Goal: Transaction & Acquisition: Purchase product/service

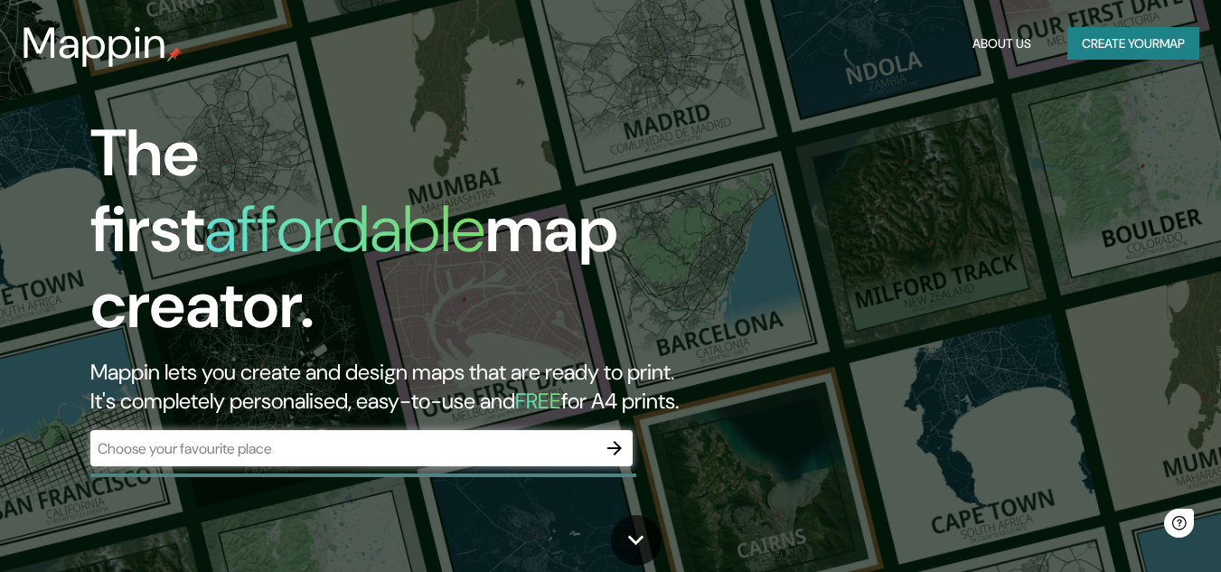
click at [296, 430] on div "​" at bounding box center [361, 448] width 542 height 36
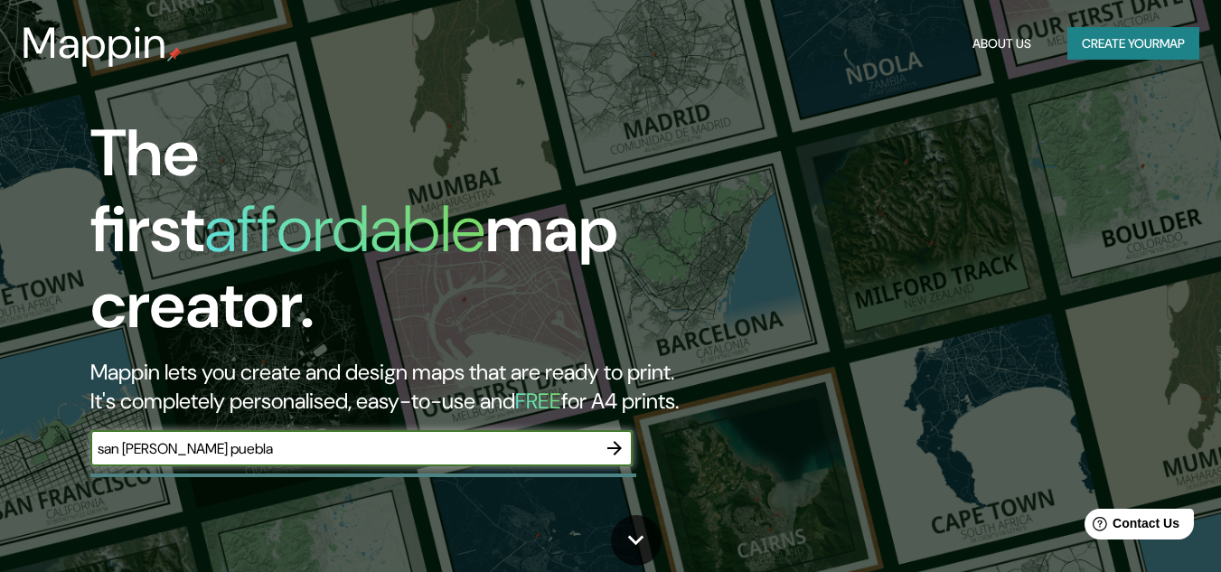
type input "san [PERSON_NAME] puebla"
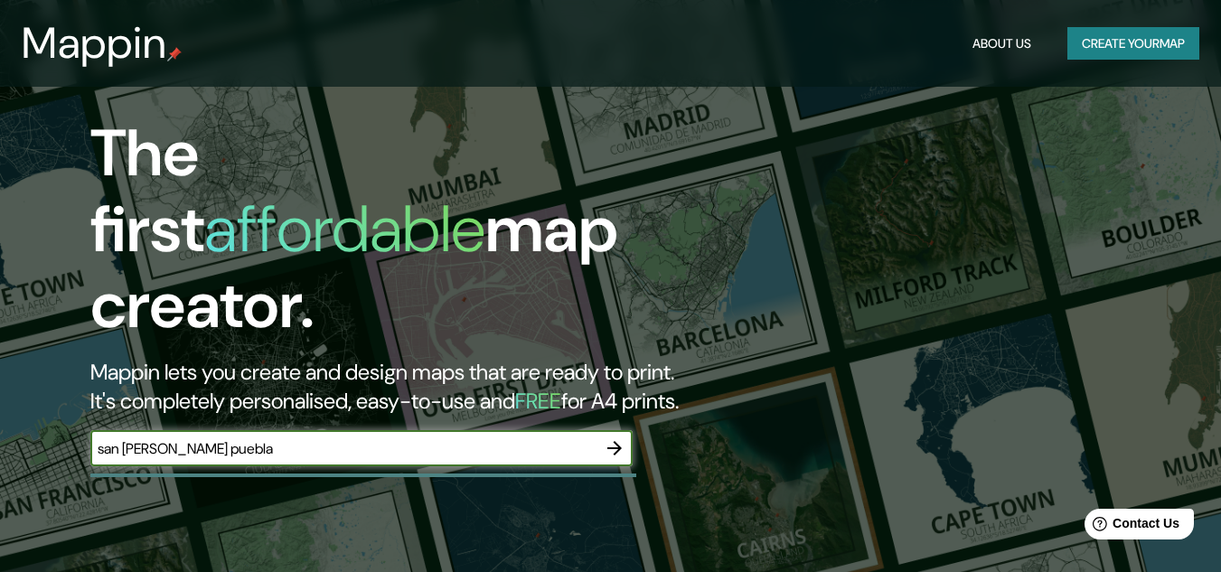
scroll to position [146, 0]
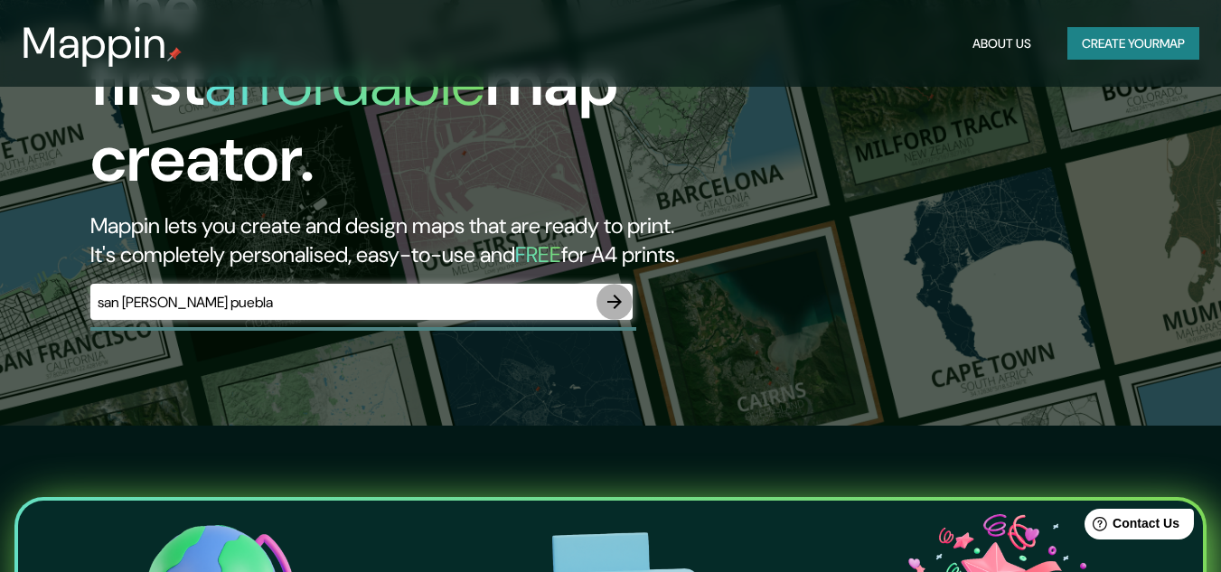
click at [609, 295] on icon "button" at bounding box center [614, 302] width 14 height 14
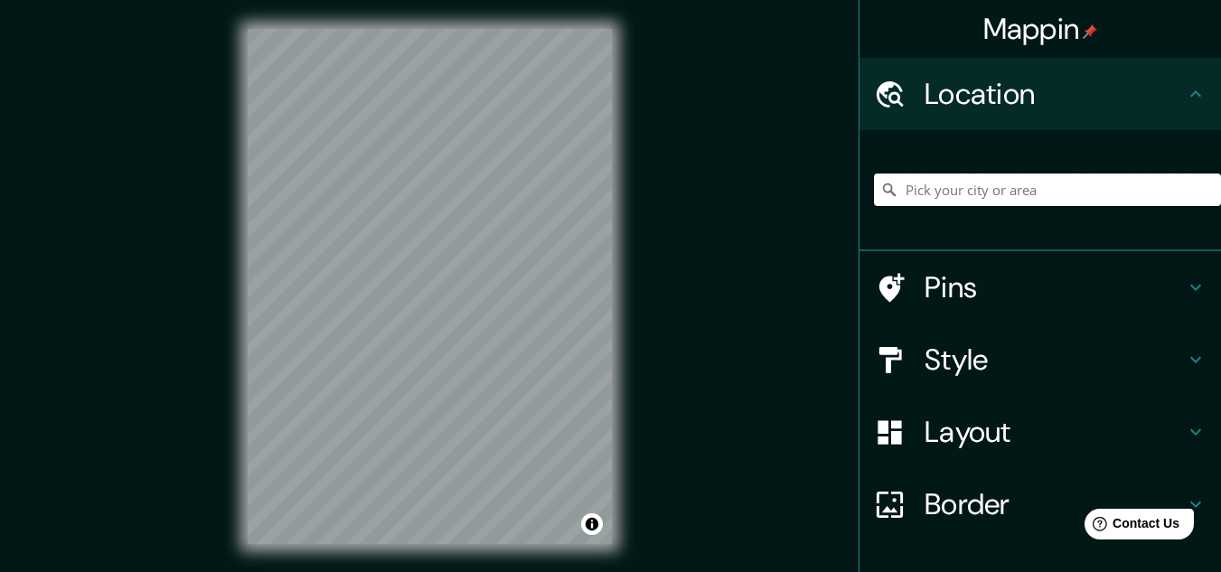
click at [974, 201] on input "Pick your city or area" at bounding box center [1047, 189] width 347 height 33
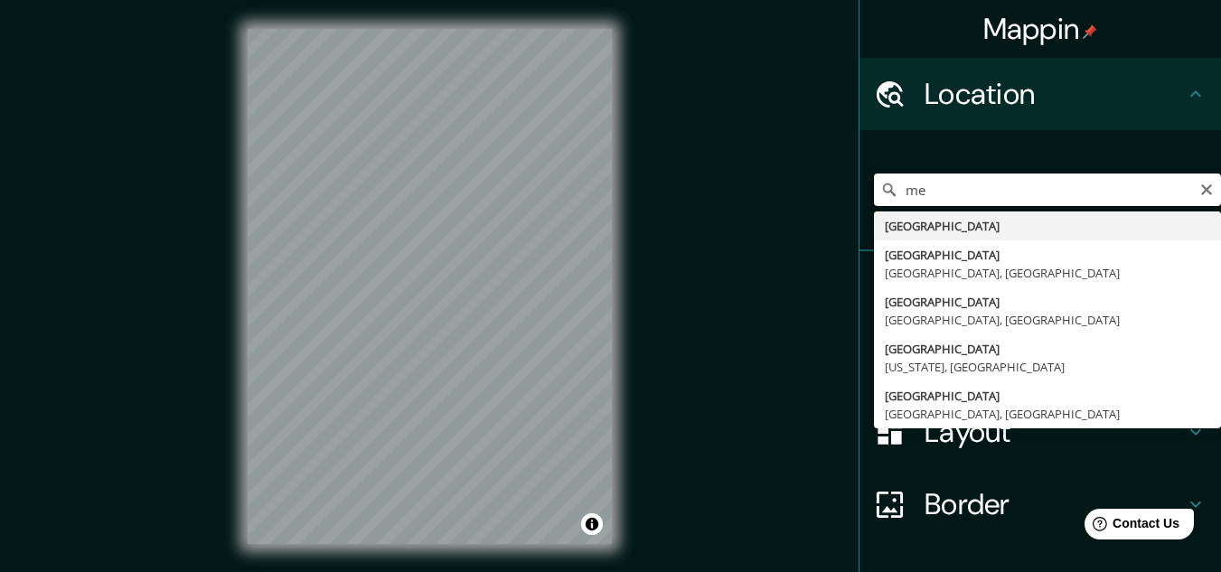
type input "m"
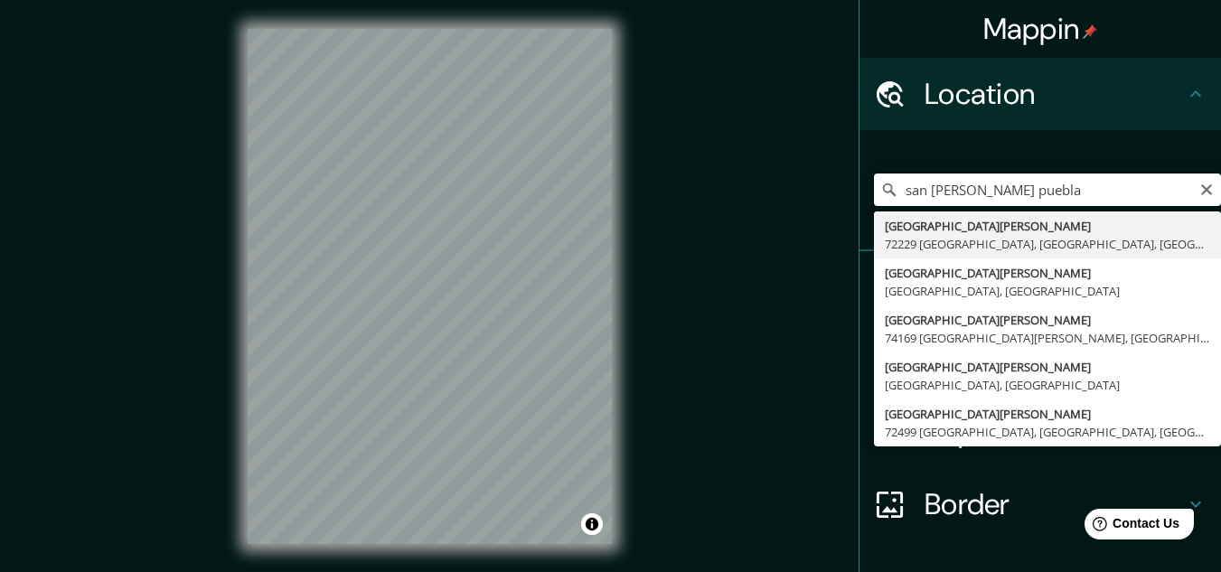
click at [897, 183] on input "san [PERSON_NAME] puebla" at bounding box center [1047, 189] width 347 height 33
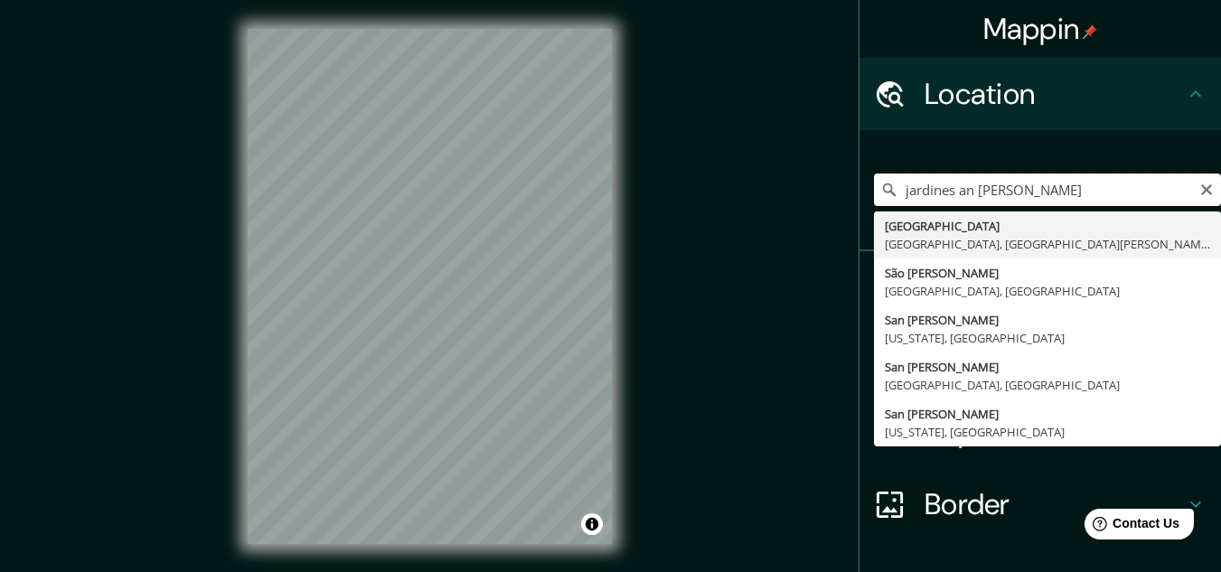
type input "jardines [GEOGRAPHIC_DATA][PERSON_NAME]"
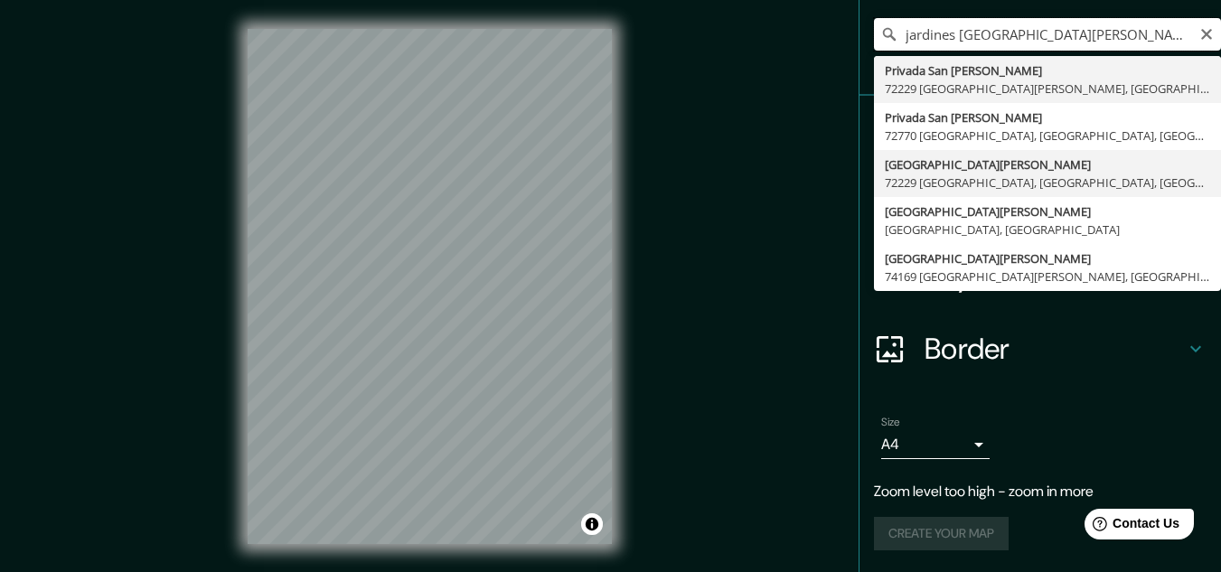
scroll to position [30, 0]
